Goal: Navigation & Orientation: Find specific page/section

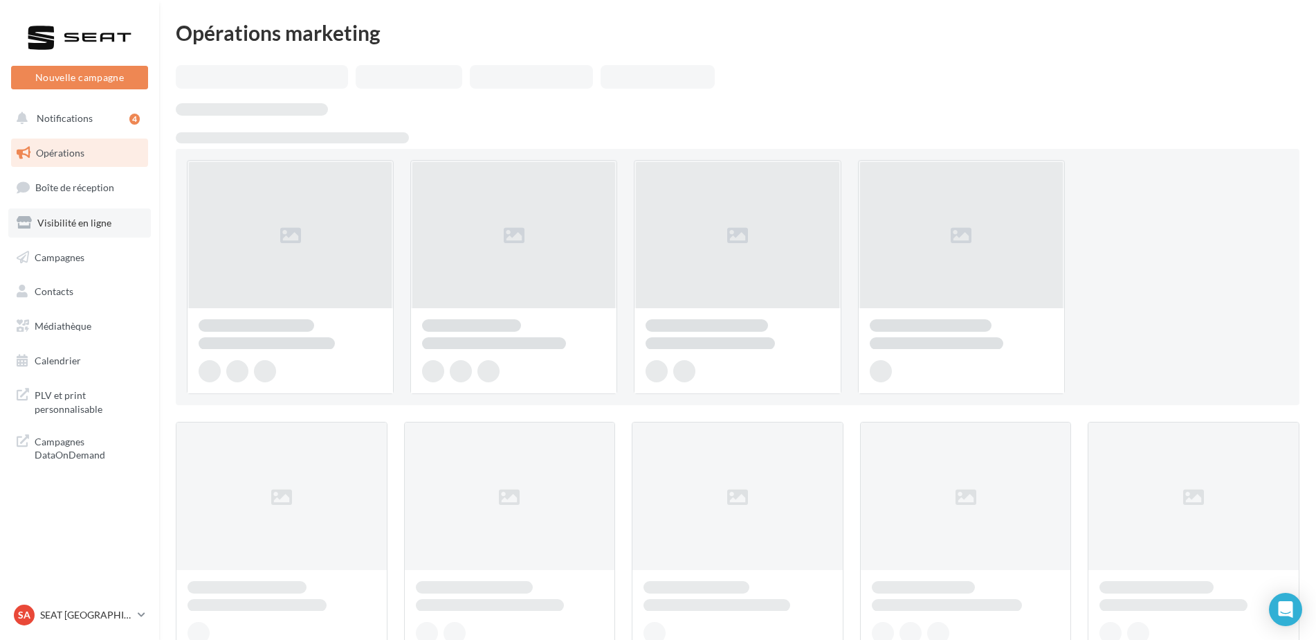
click at [64, 210] on link "Visibilité en ligne" at bounding box center [79, 222] width 143 height 29
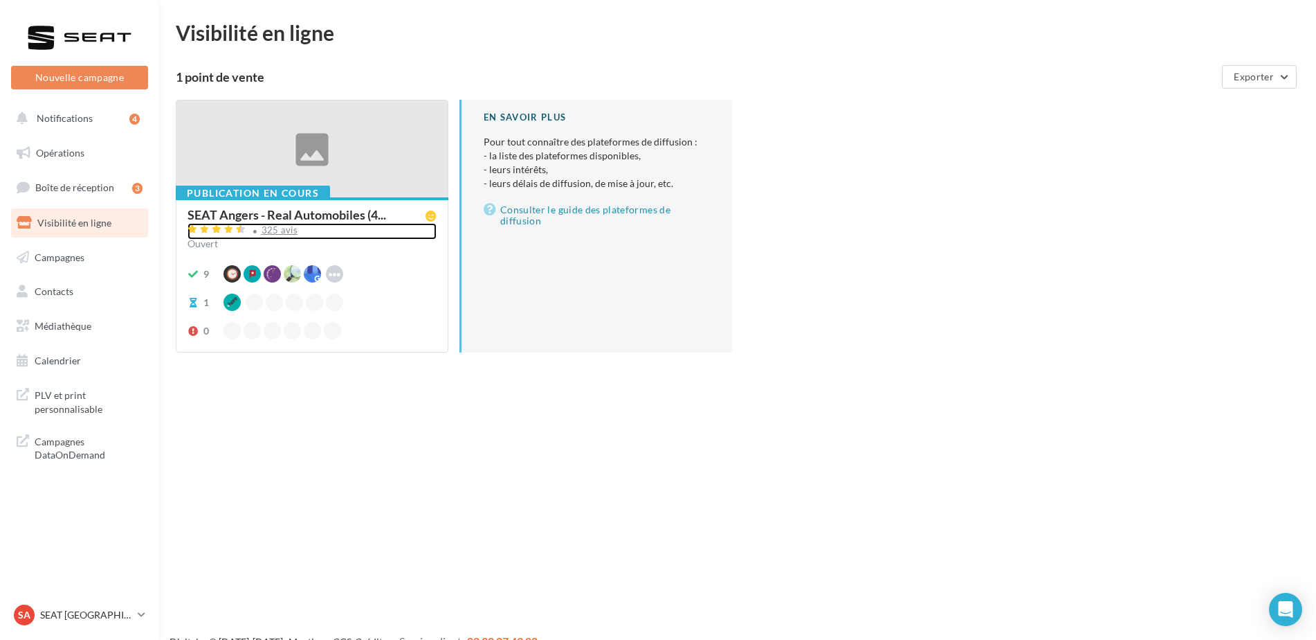
click at [264, 232] on div "325 avis" at bounding box center [280, 230] width 37 height 9
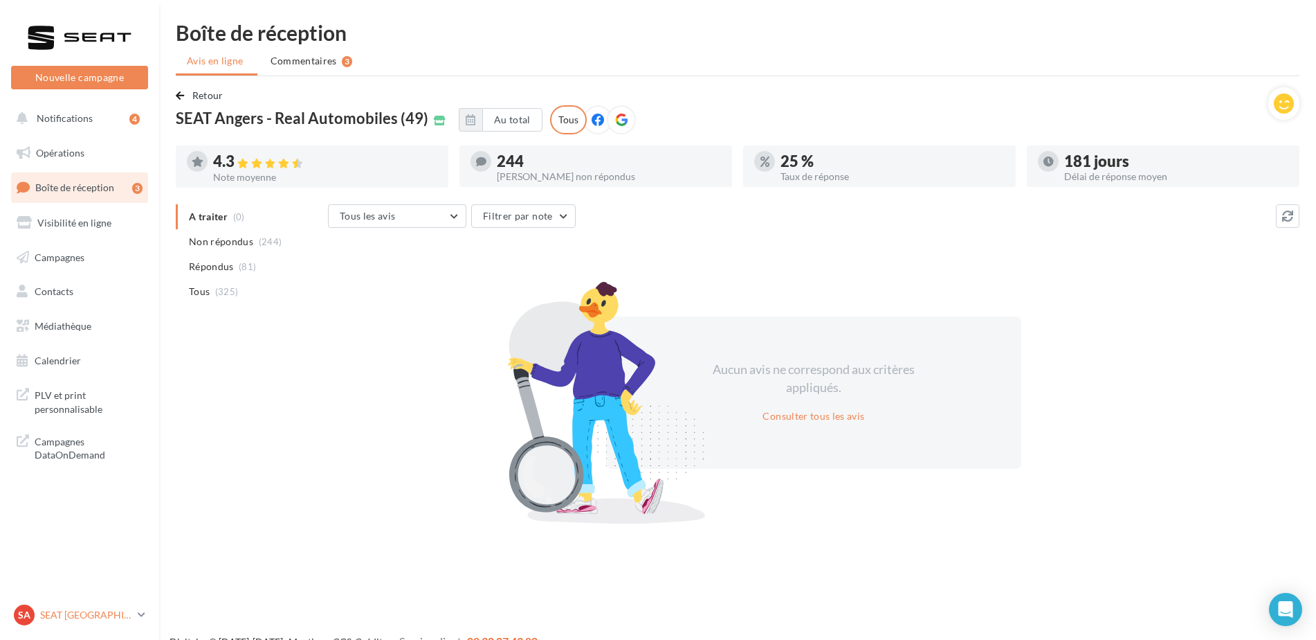
click at [55, 615] on p "SEAT [GEOGRAPHIC_DATA]" at bounding box center [86, 615] width 92 height 14
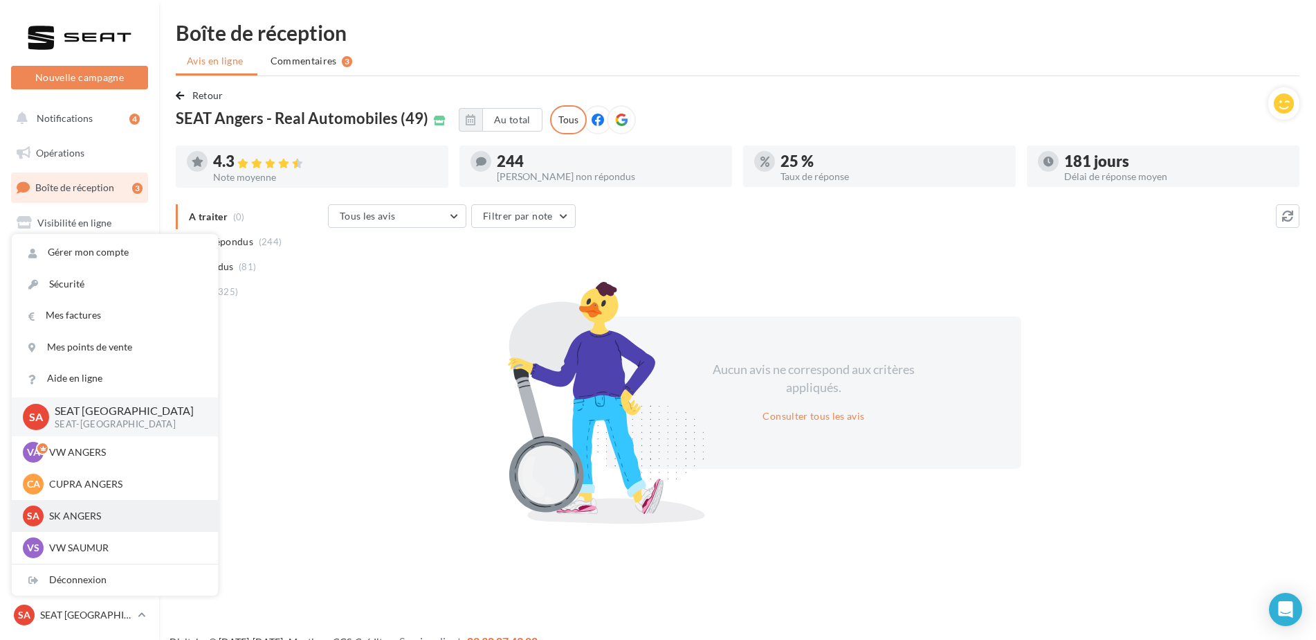
click at [63, 513] on p "SK ANGERS" at bounding box center [125, 516] width 152 height 14
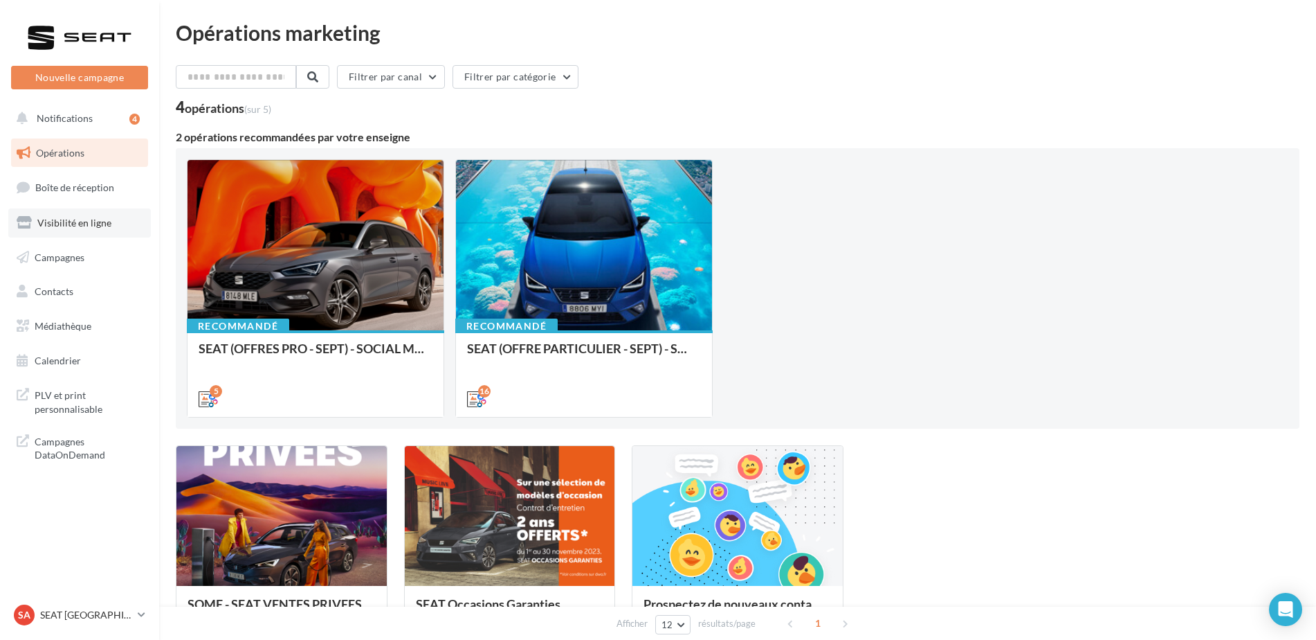
click at [85, 221] on span "Visibilité en ligne" at bounding box center [74, 223] width 74 height 12
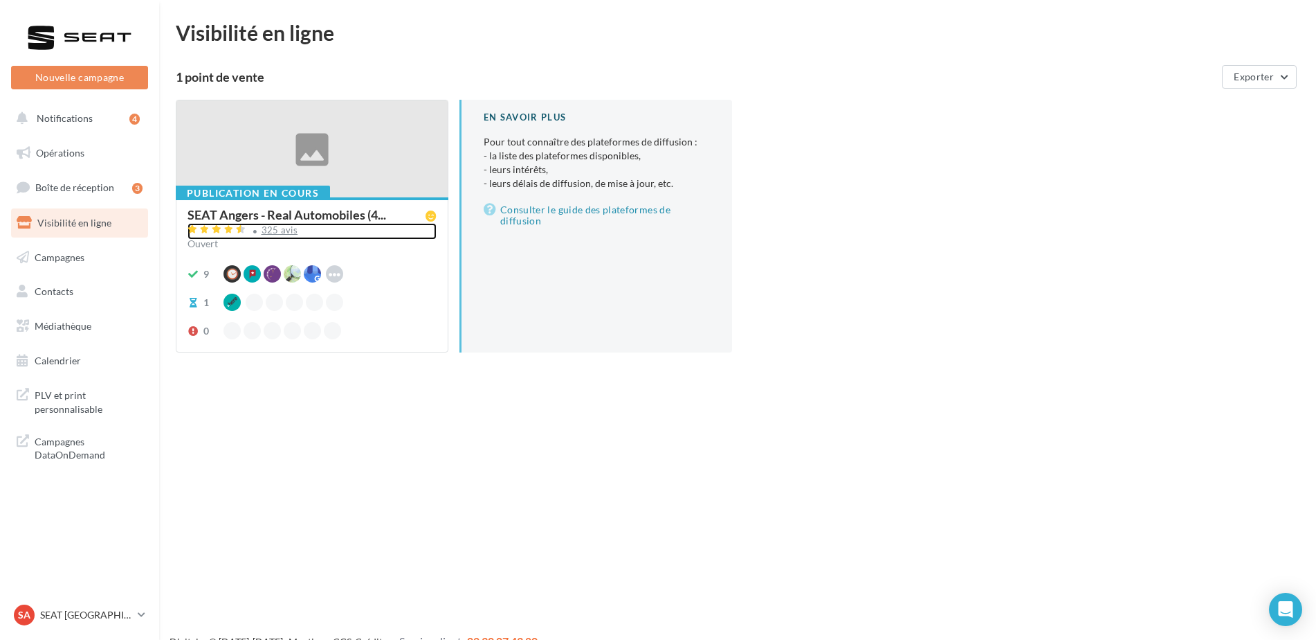
click at [285, 227] on div "325 avis" at bounding box center [280, 230] width 37 height 9
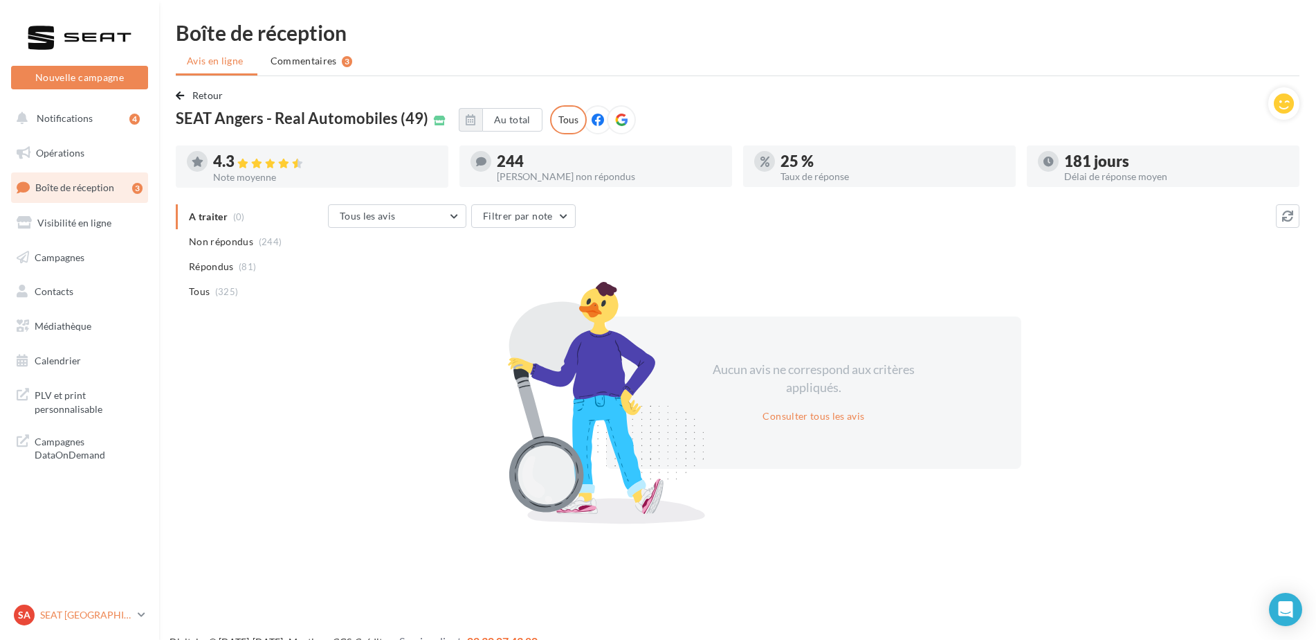
click at [42, 618] on p "SEAT [GEOGRAPHIC_DATA]" at bounding box center [86, 615] width 92 height 14
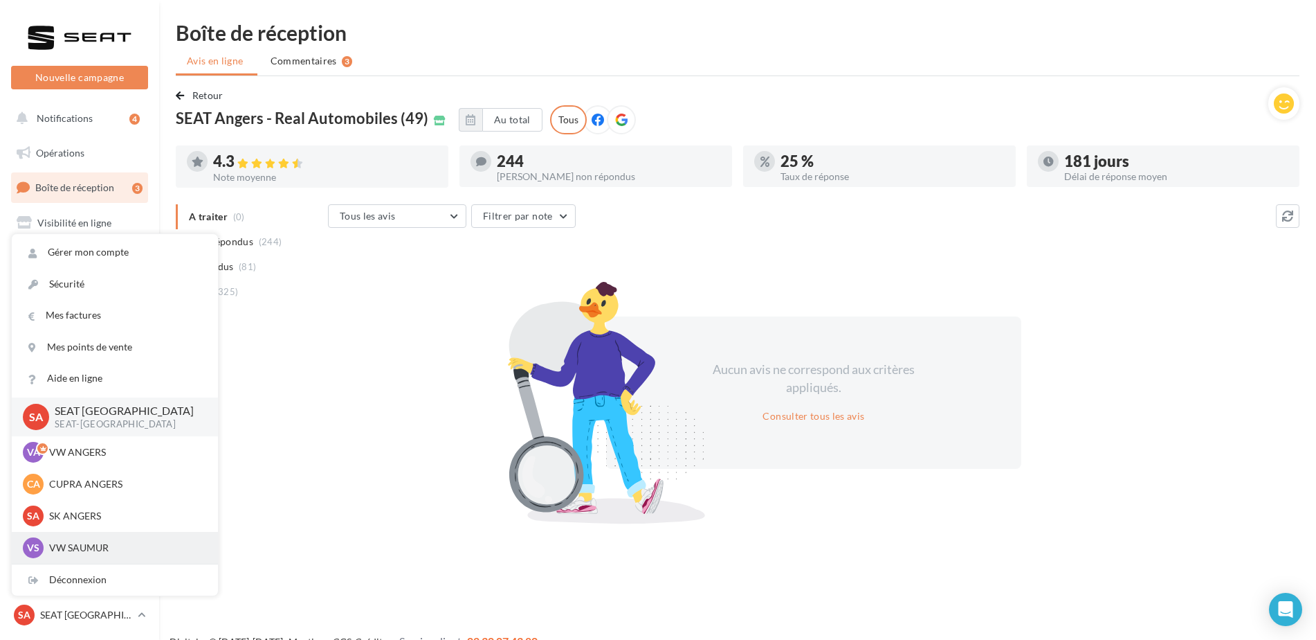
click at [80, 548] on p "VW SAUMUR" at bounding box center [125, 548] width 152 height 14
